Goal: Book appointment/travel/reservation

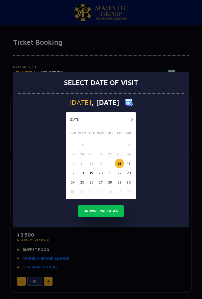
click at [132, 119] on button "button" at bounding box center [132, 119] width 6 height 6
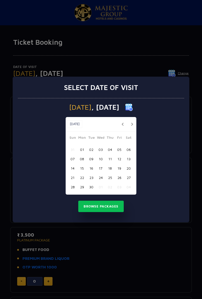
click at [93, 189] on button "30" at bounding box center [91, 186] width 9 height 9
click at [84, 190] on button "29" at bounding box center [81, 186] width 9 height 9
click at [115, 210] on button "Browse Packages" at bounding box center [101, 207] width 46 height 12
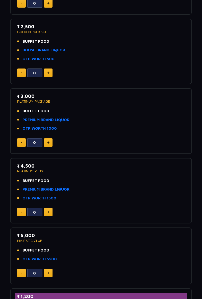
scroll to position [139, 0]
click at [201, 60] on div "Date of Visit Monday , 29 Sep 2025 Change Your Total ₹ 0 Select Packages Below …" at bounding box center [101, 155] width 202 height 497
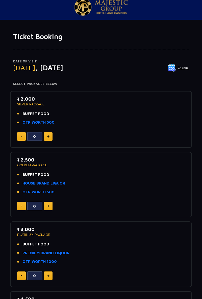
scroll to position [5, 0]
click at [161, 124] on li "OTP WORTH 500" at bounding box center [101, 123] width 168 height 6
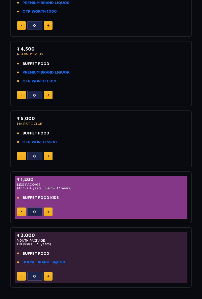
scroll to position [308, 0]
